Goal: Find specific fact: Find specific fact

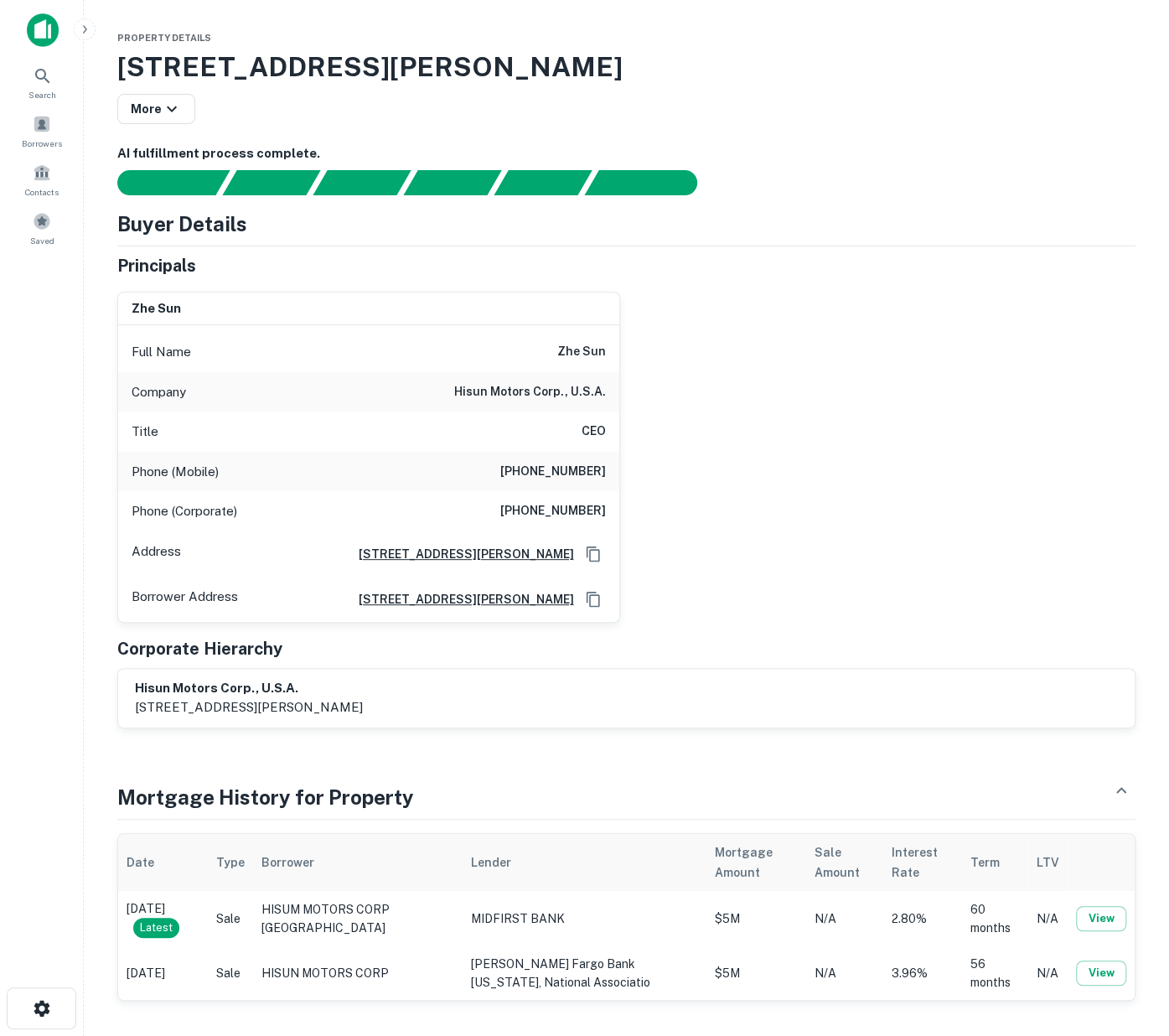
click at [273, 70] on h3 "[STREET_ADDRESS][PERSON_NAME]" at bounding box center [626, 66] width 1018 height 41
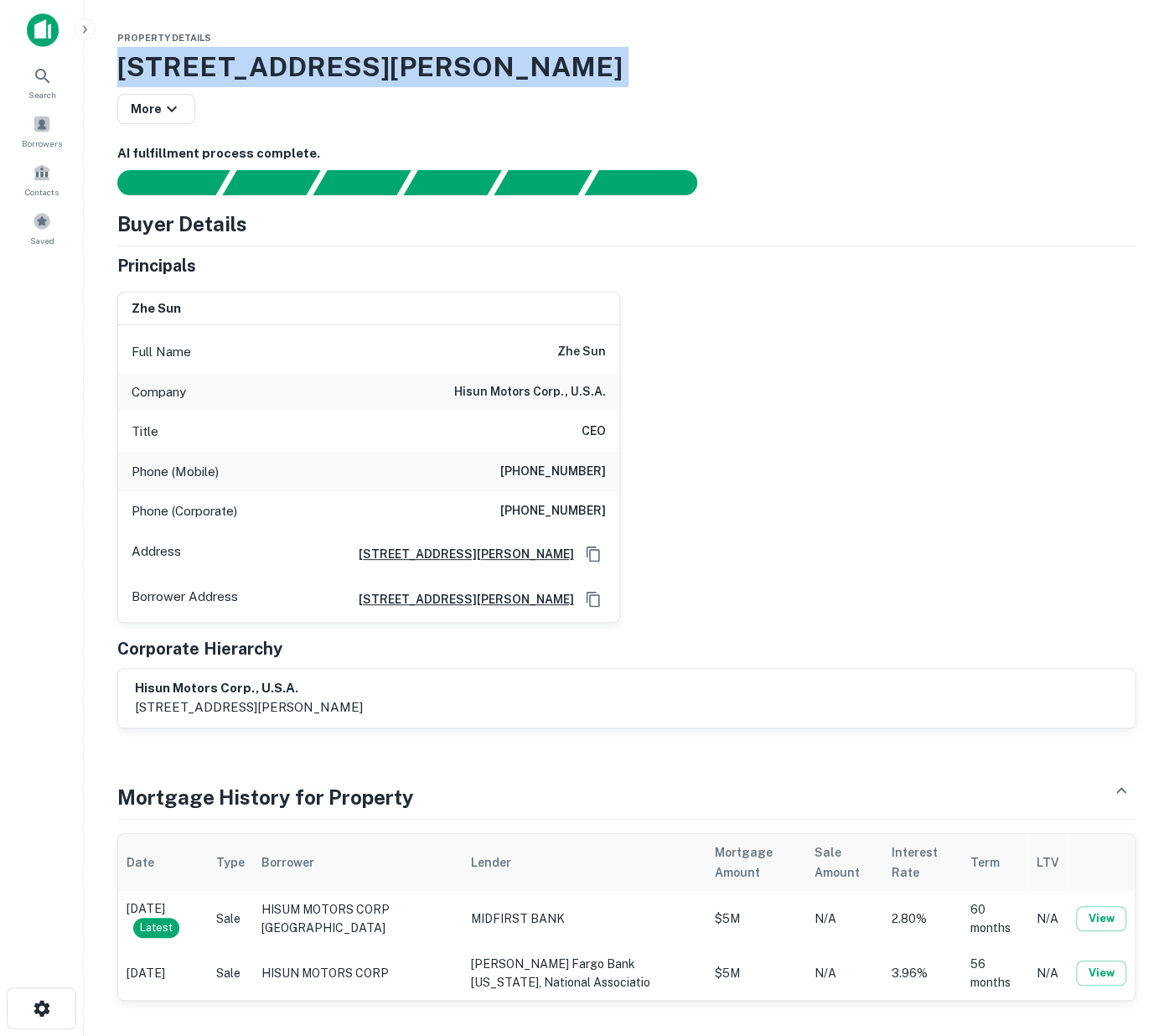
click at [273, 70] on h3 "[STREET_ADDRESS][PERSON_NAME]" at bounding box center [626, 66] width 1018 height 41
copy div "[STREET_ADDRESS][PERSON_NAME] More"
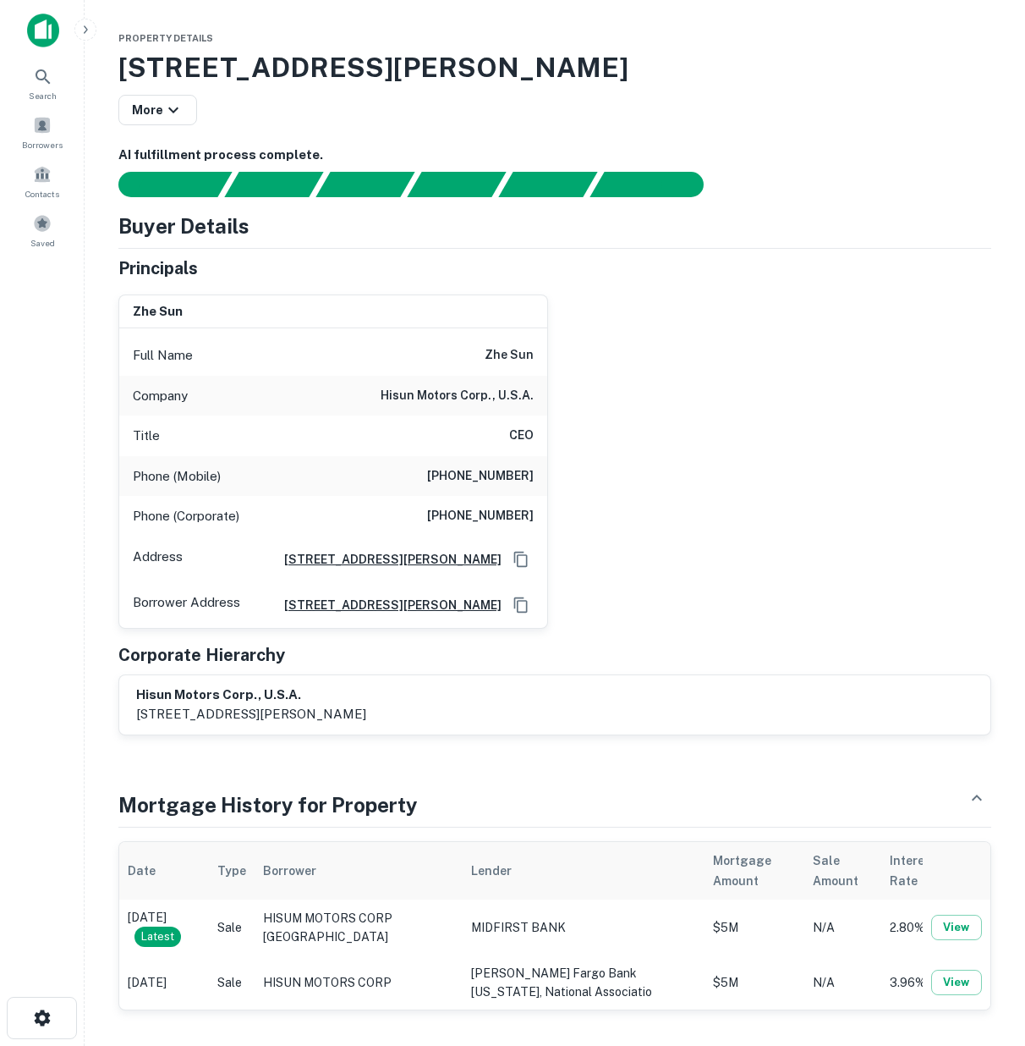
click at [179, 311] on h6 "zhe sun" at bounding box center [158, 311] width 50 height 19
copy h6 "zhe sun"
